Goal: Find specific page/section: Find specific page/section

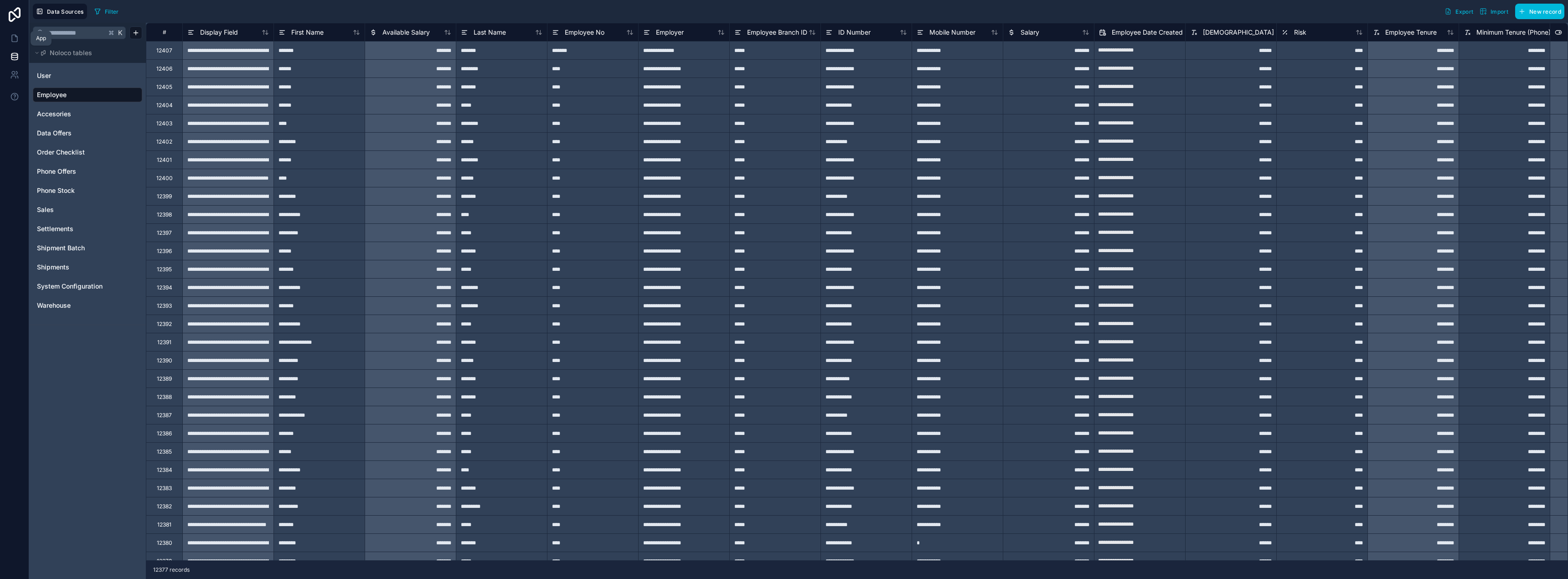
click at [13, 38] on icon at bounding box center [15, 38] width 9 height 9
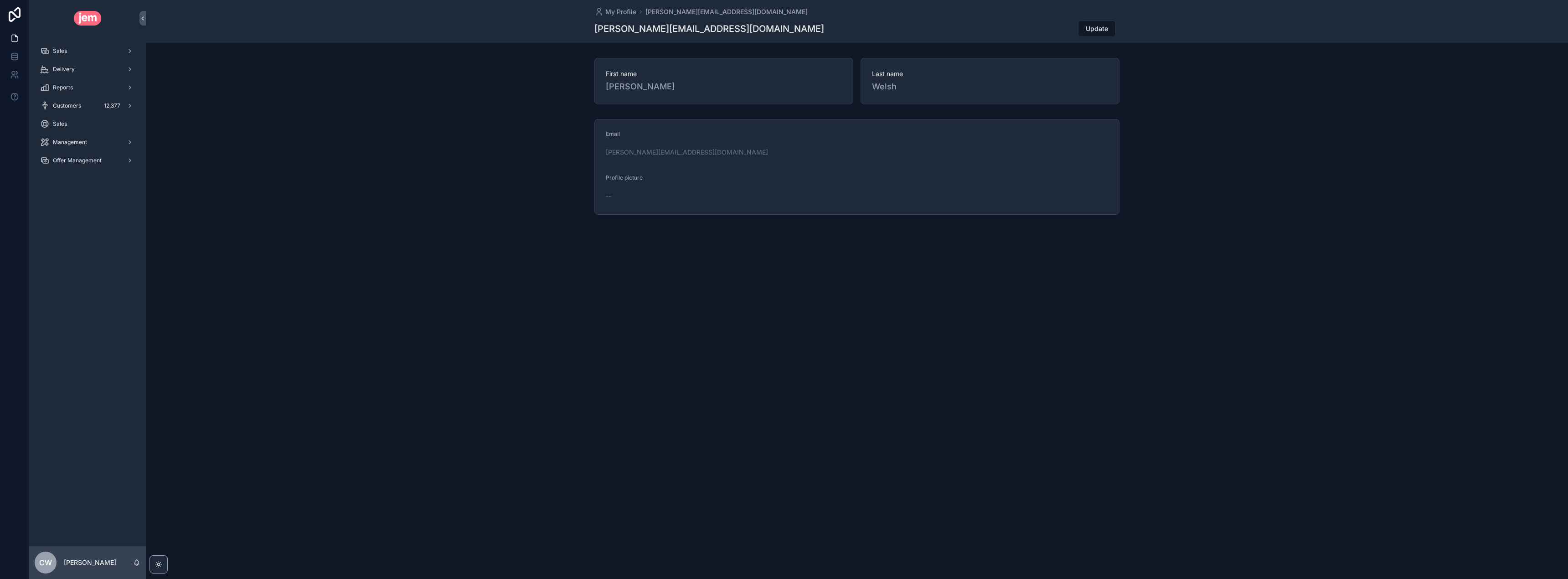
click at [73, 57] on div "Sales" at bounding box center [88, 50] width 95 height 15
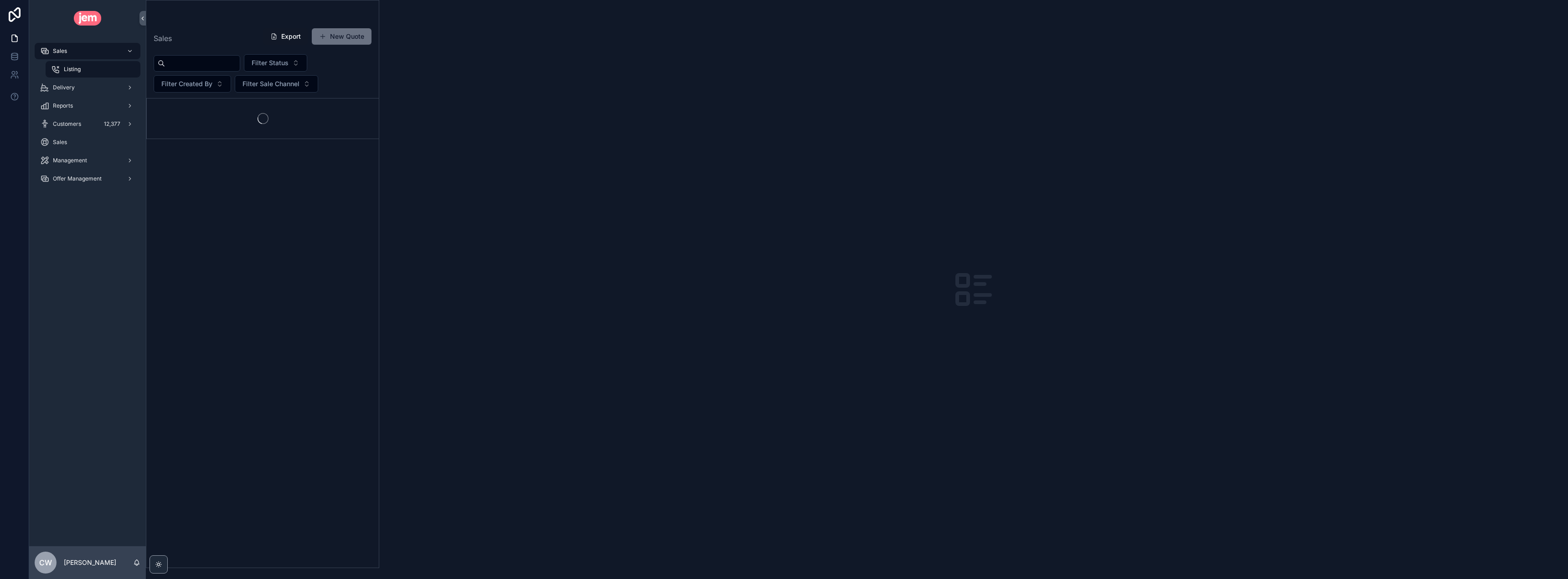
click at [79, 86] on div "Delivery" at bounding box center [88, 87] width 95 height 15
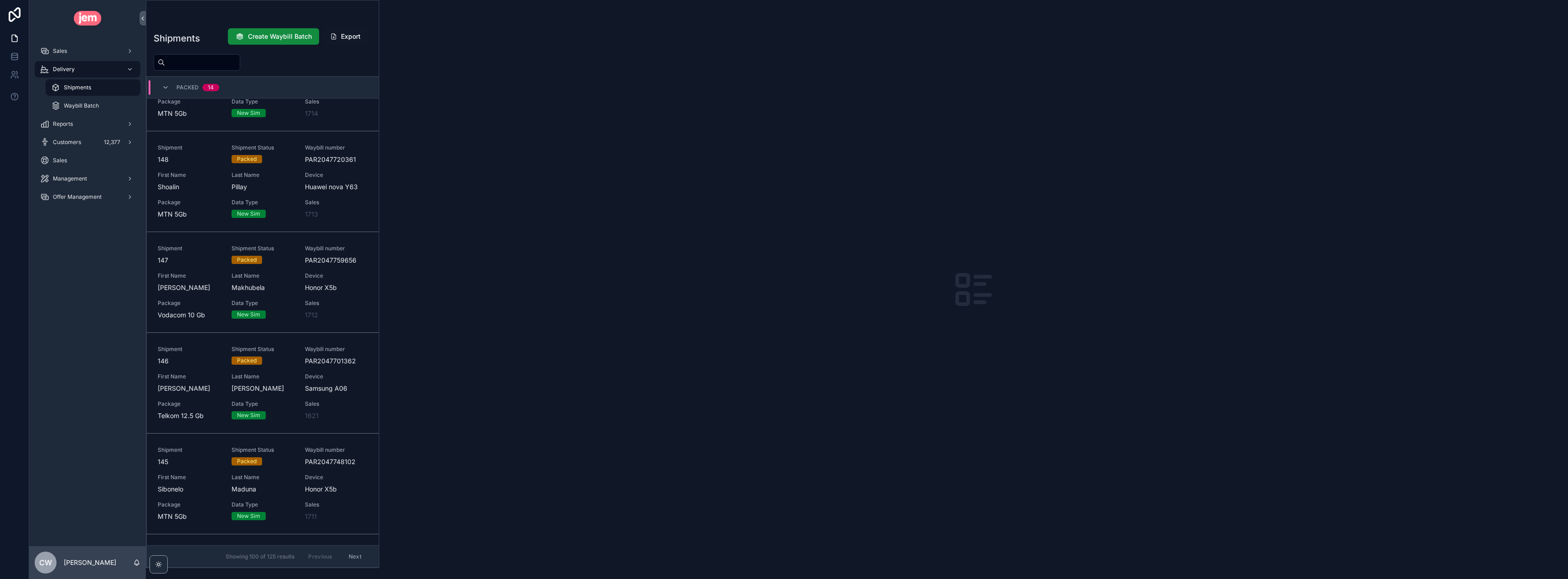
scroll to position [1088, 0]
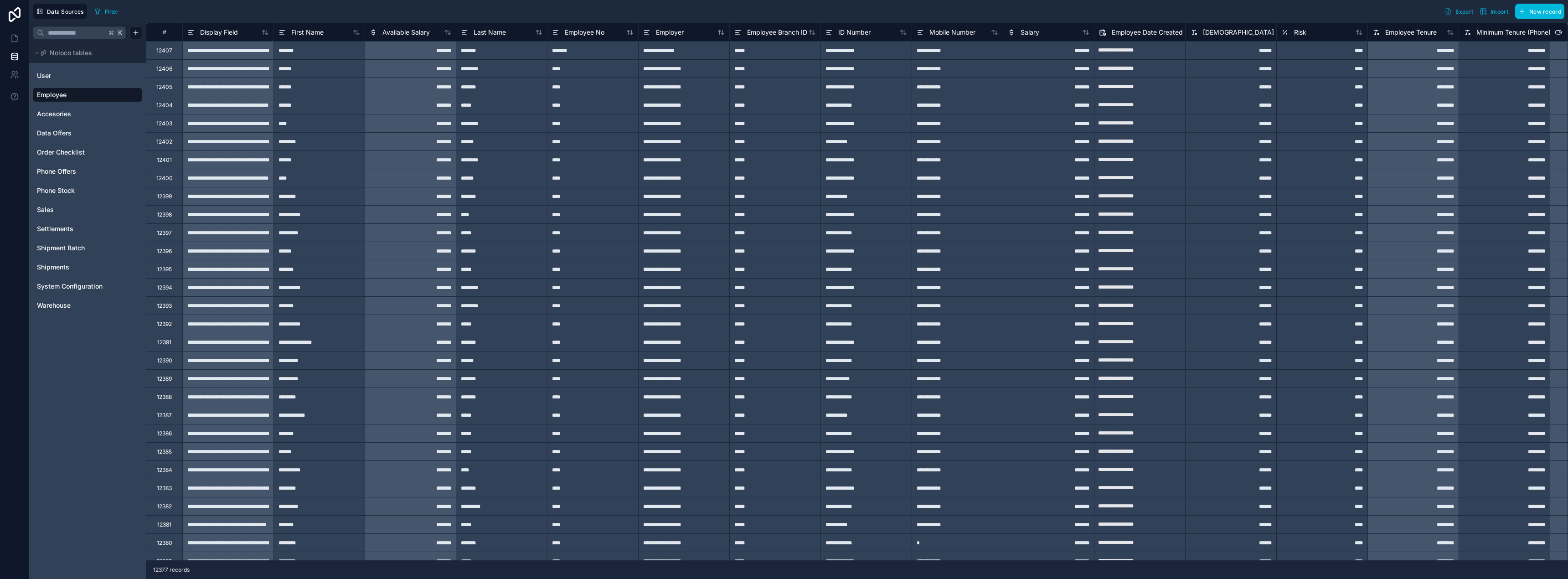
click at [58, 205] on link "Sales" at bounding box center [86, 210] width 99 height 9
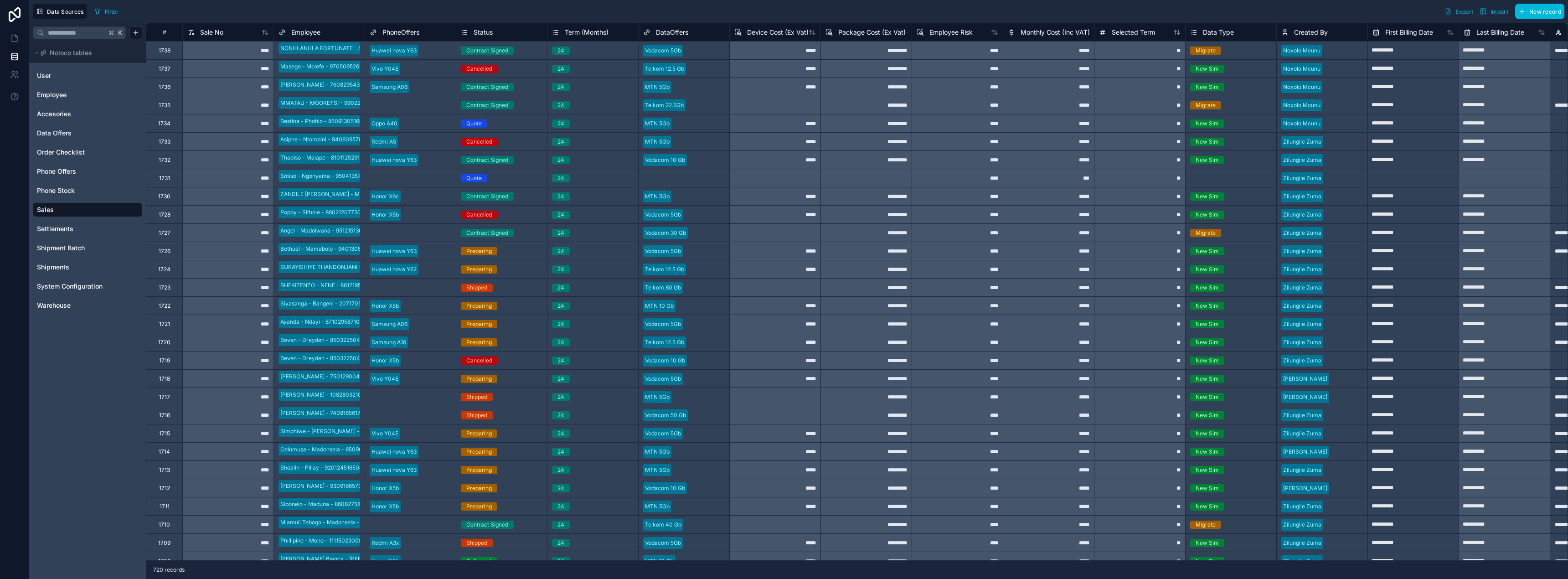
click at [76, 34] on input "text" at bounding box center [75, 32] width 62 height 16
click at [104, 10] on button "Filter" at bounding box center [106, 11] width 31 height 14
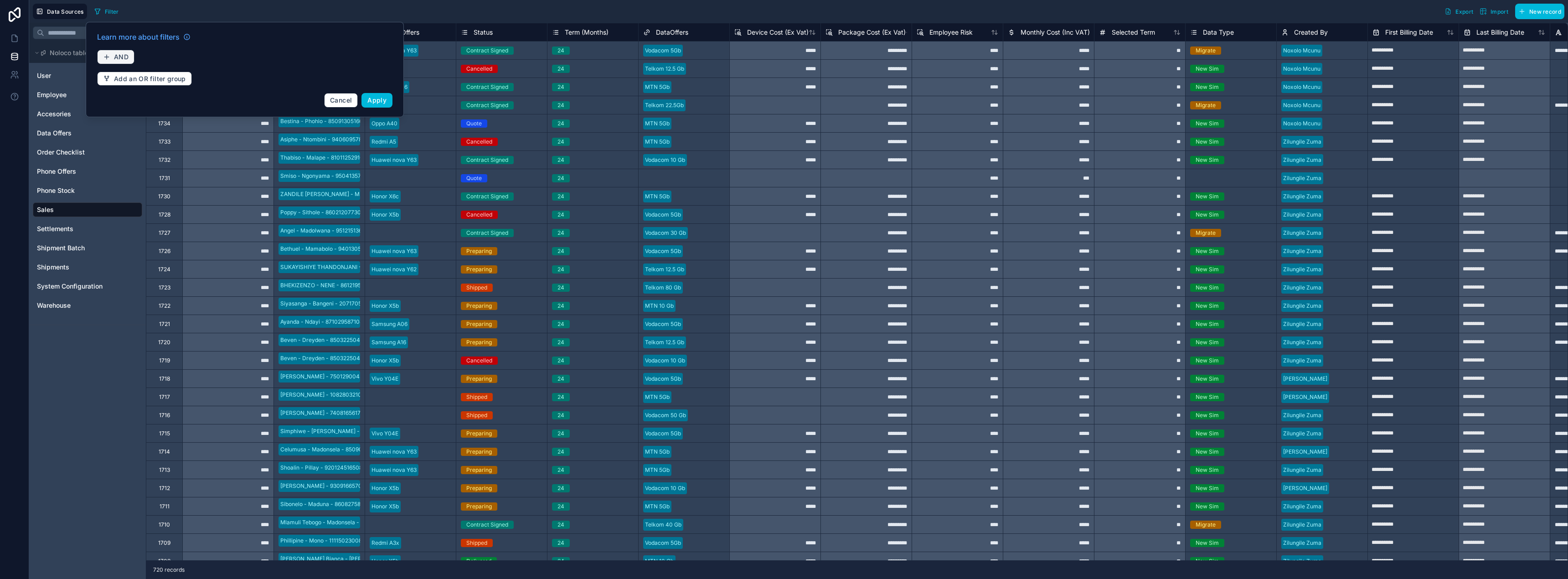
click at [128, 59] on button "AND" at bounding box center [115, 57] width 37 height 15
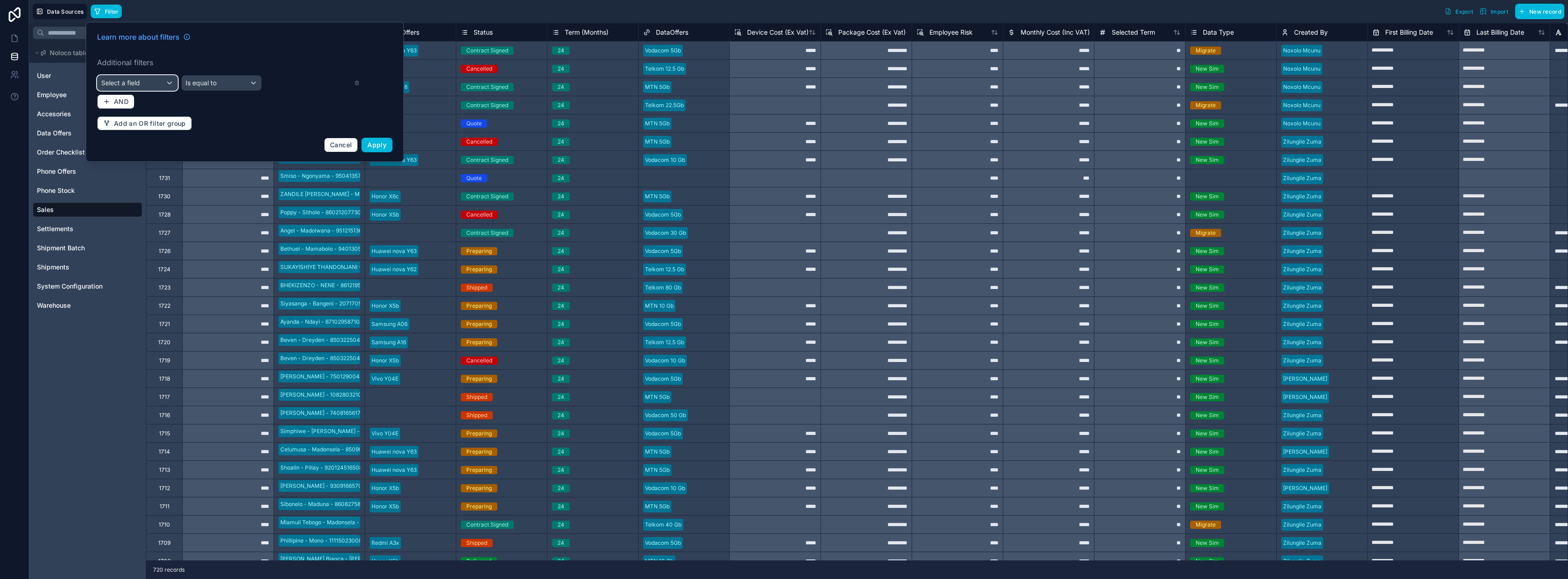
click at [155, 81] on div "Select a field" at bounding box center [137, 82] width 79 height 15
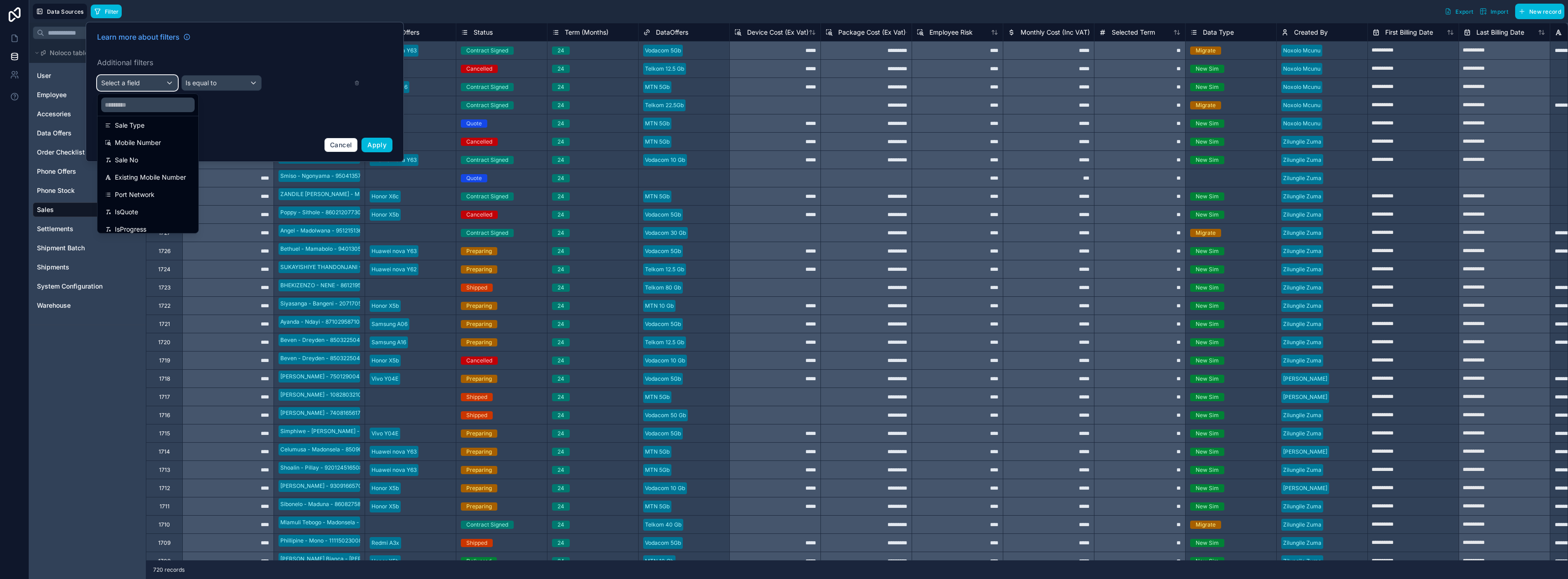
scroll to position [572, 0]
click at [130, 163] on span "Sale No" at bounding box center [126, 167] width 23 height 11
